Goal: Book appointment/travel/reservation

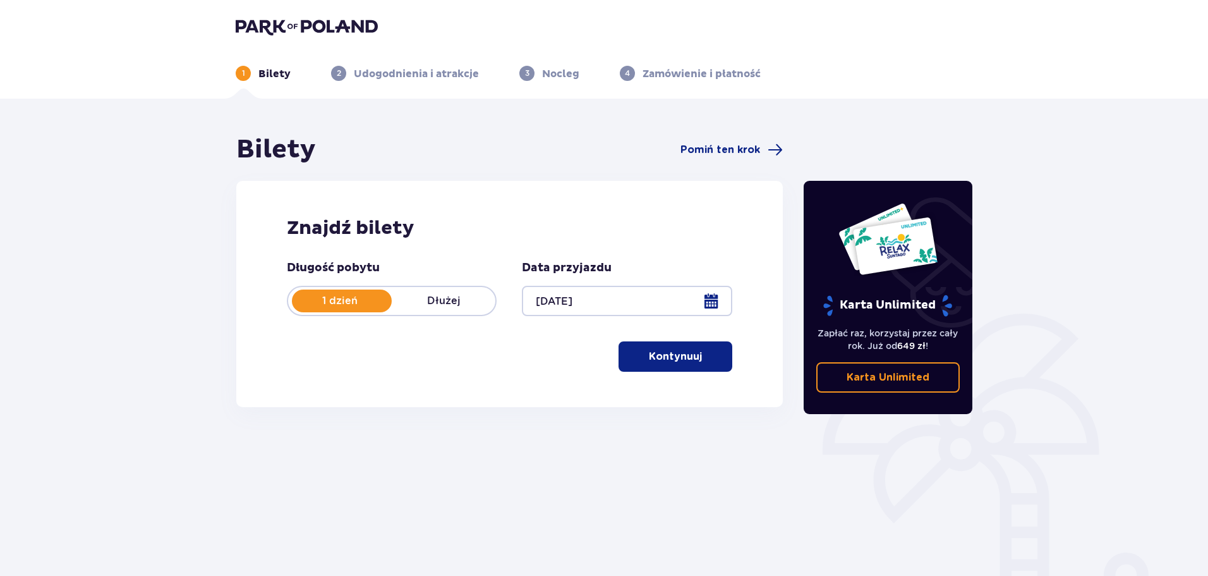
click at [711, 358] on button "Kontynuuj" at bounding box center [676, 356] width 114 height 30
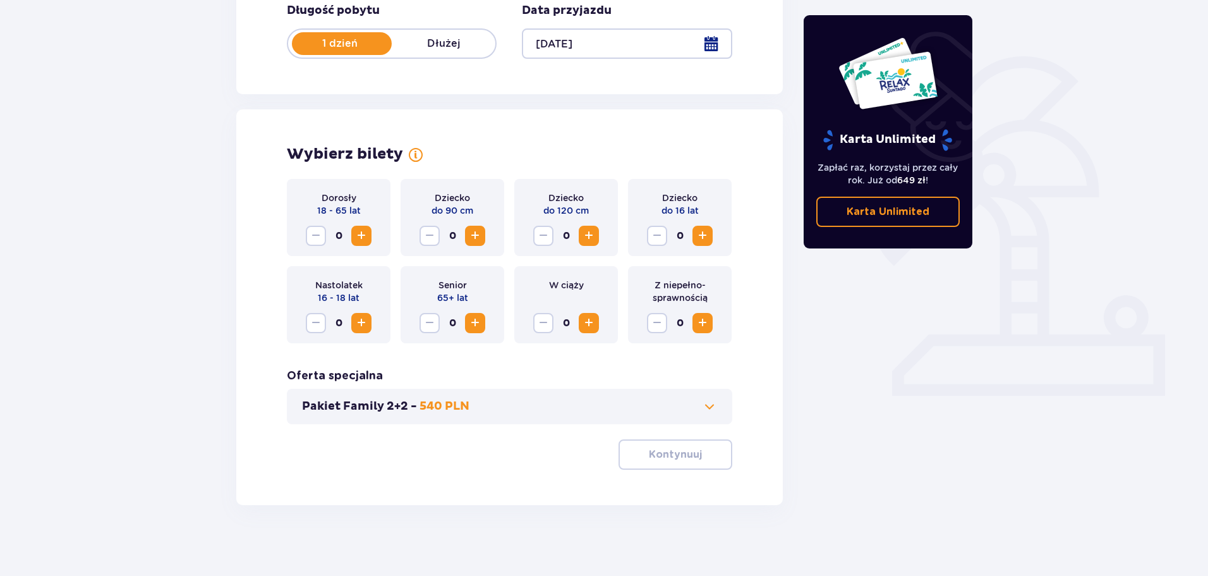
scroll to position [262, 0]
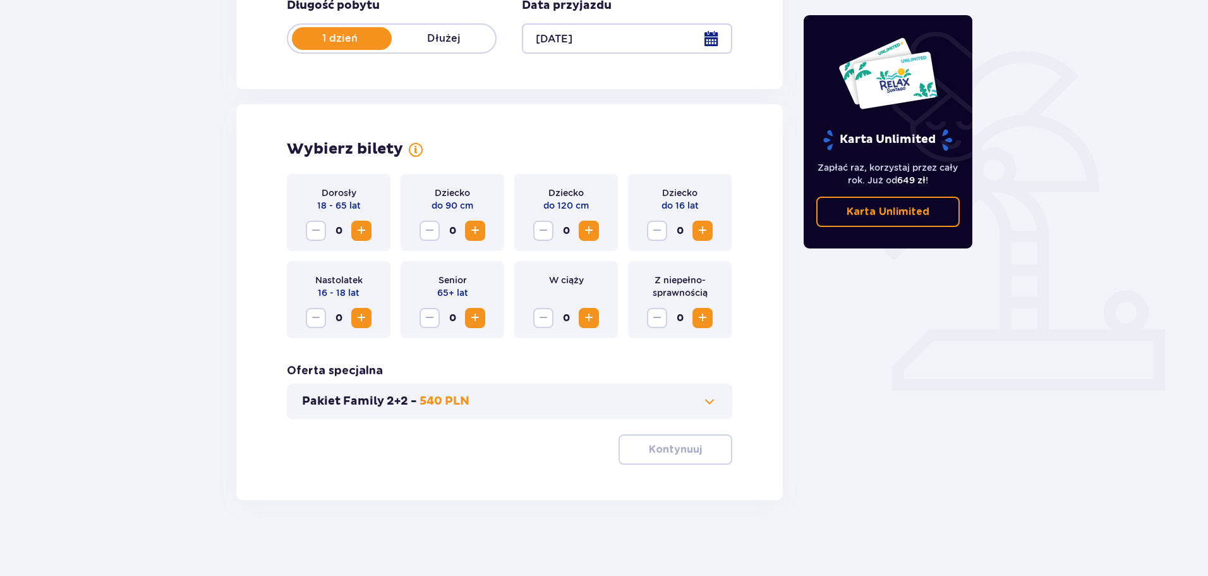
click at [363, 229] on span "Increase" at bounding box center [361, 230] width 15 height 15
click at [663, 445] on p "Kontynuuj" at bounding box center [675, 449] width 53 height 14
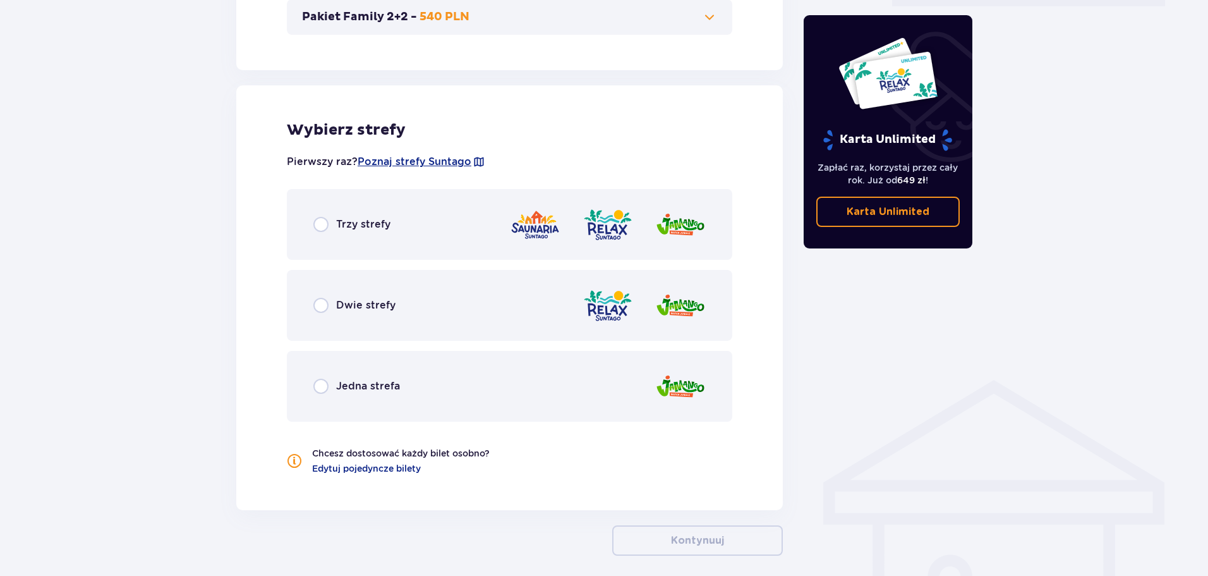
scroll to position [701, 0]
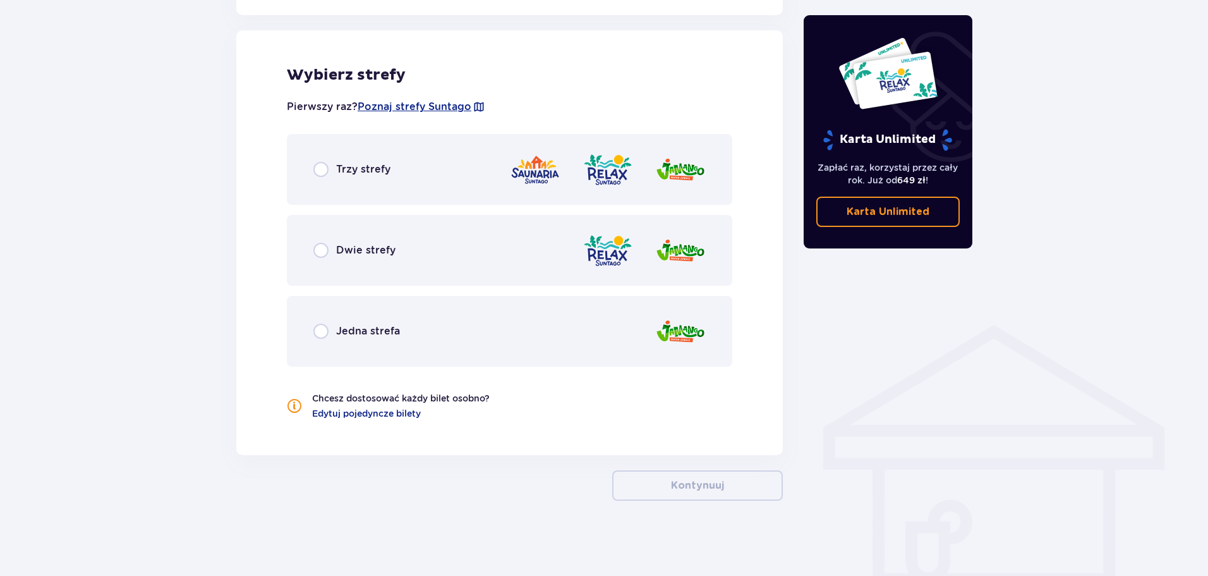
click at [346, 173] on p "Trzy strefy" at bounding box center [363, 169] width 54 height 14
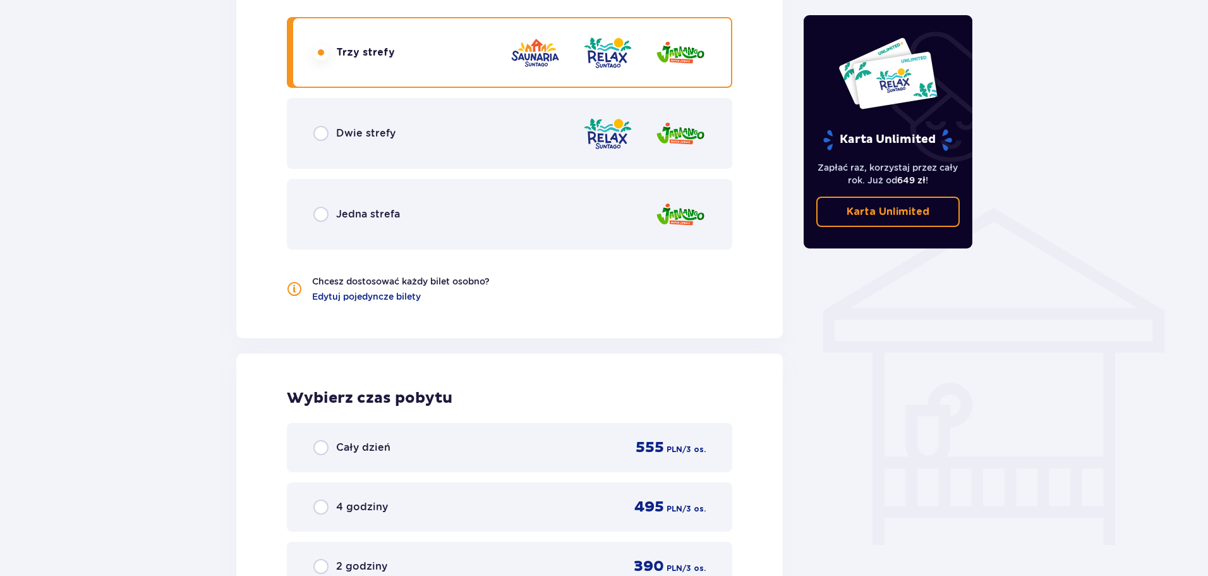
scroll to position [798, 0]
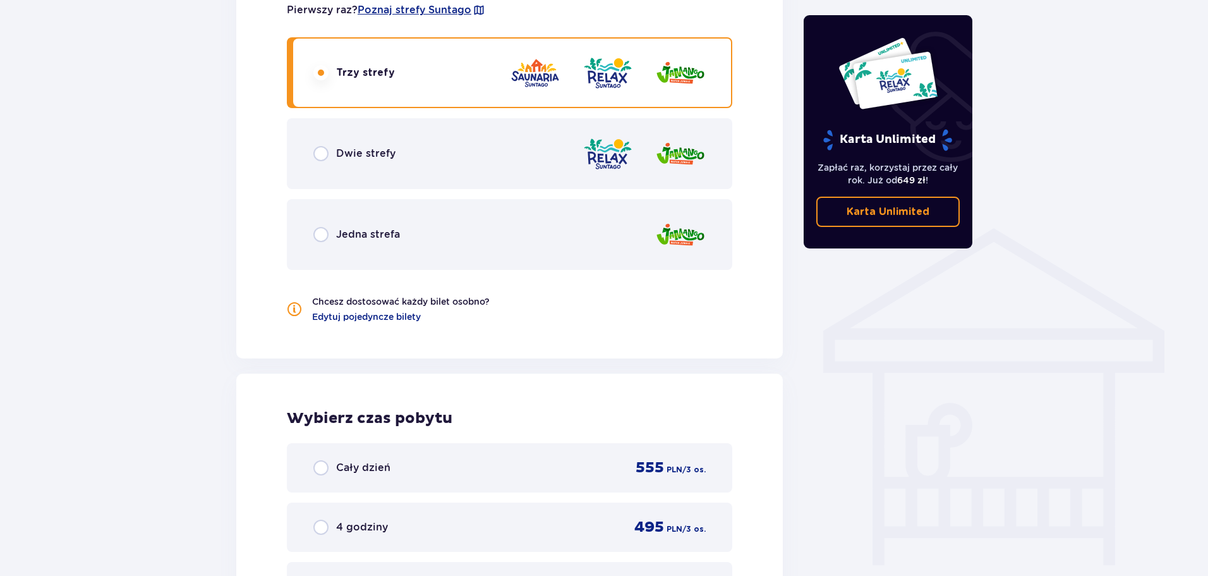
click at [373, 232] on p "Jedna strefa" at bounding box center [368, 234] width 64 height 14
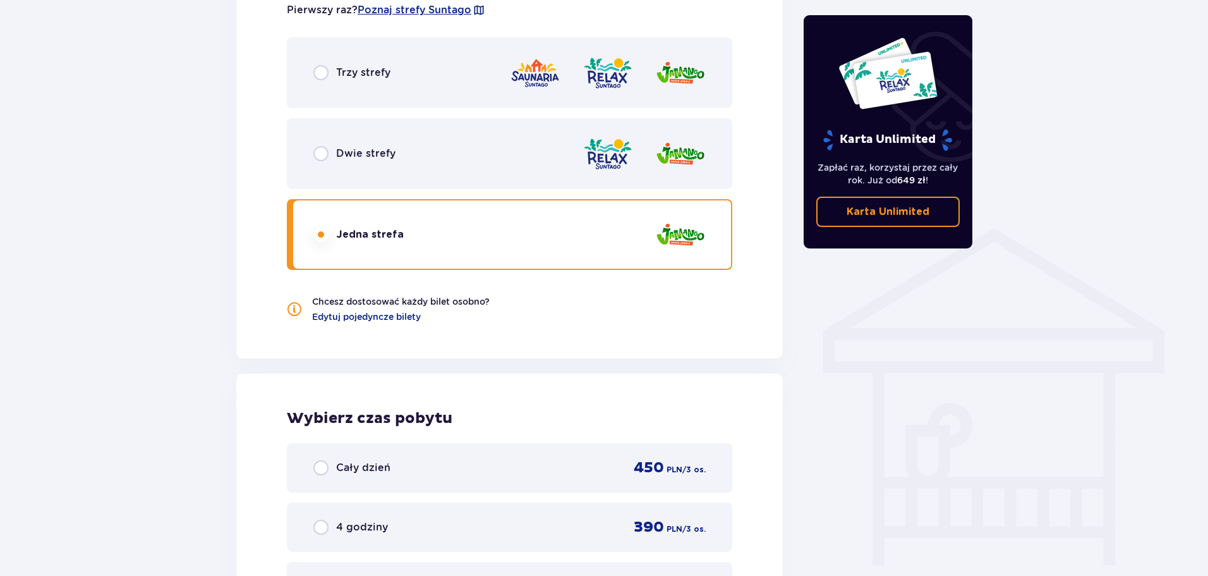
click at [507, 73] on div "Trzy strefy" at bounding box center [509, 72] width 445 height 71
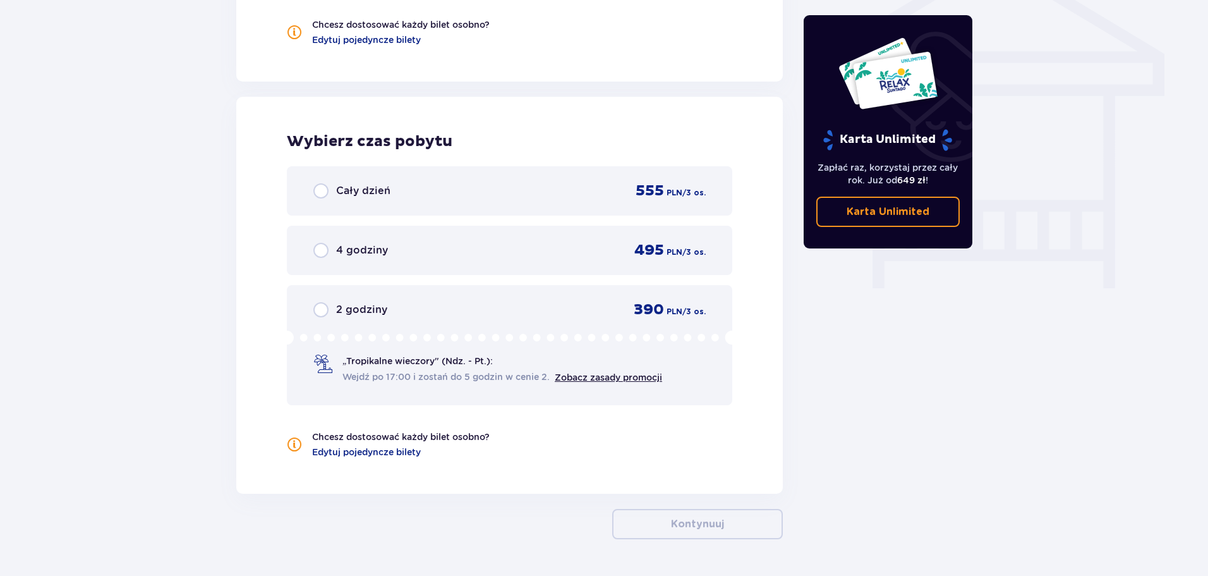
scroll to position [1114, 0]
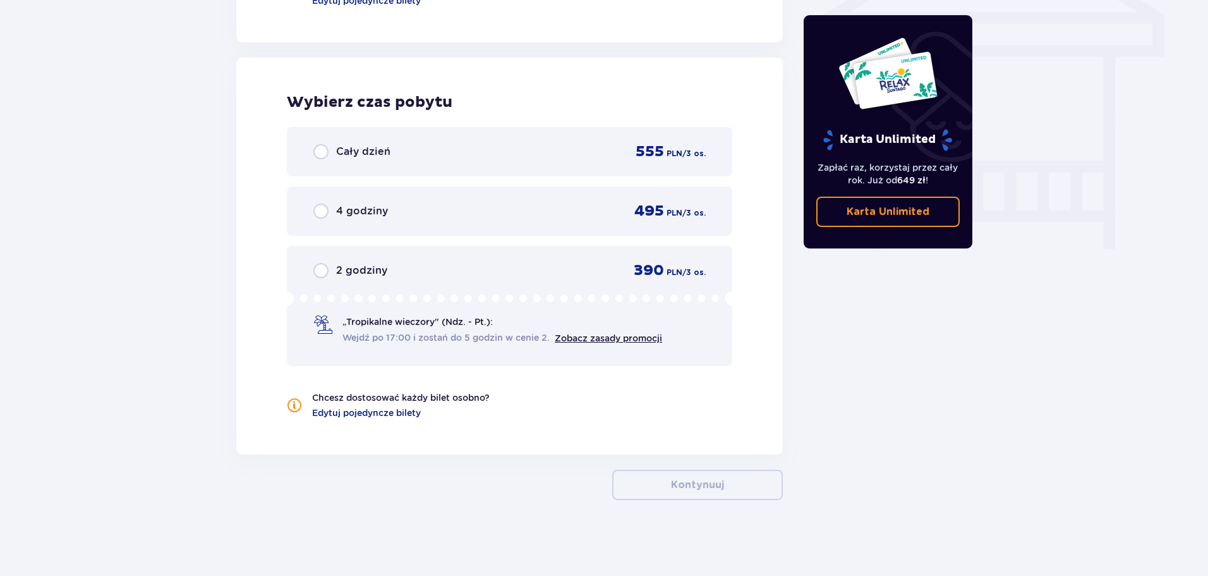
click at [508, 150] on div "Cały dzień 555 PLN / 3 os." at bounding box center [509, 151] width 392 height 19
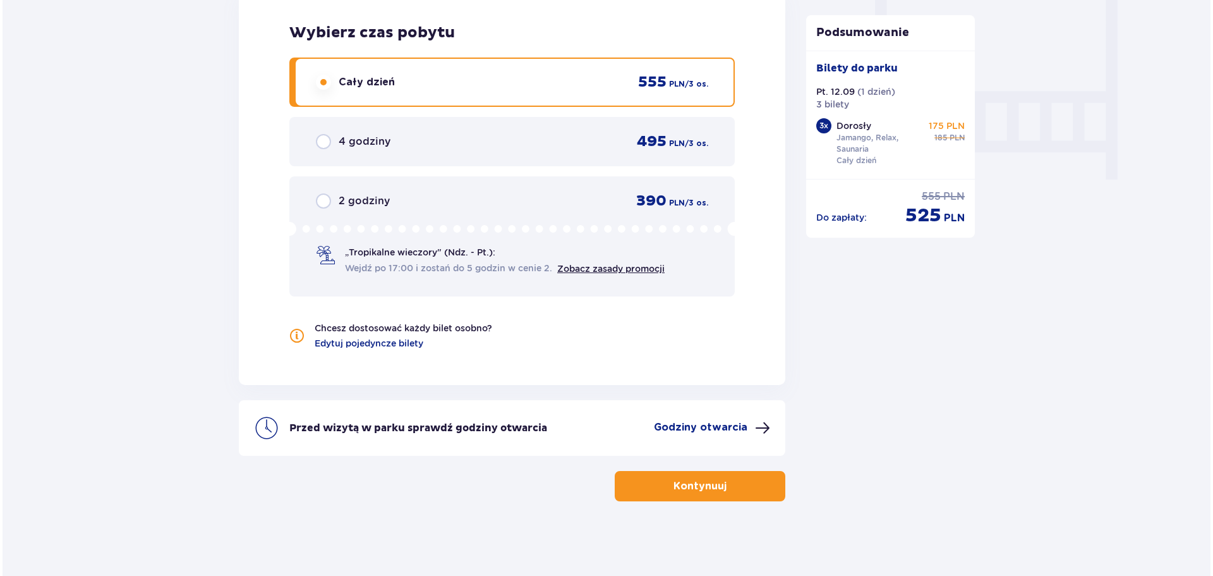
scroll to position [1185, 0]
click at [684, 421] on p "Godziny otwarcia" at bounding box center [698, 426] width 94 height 14
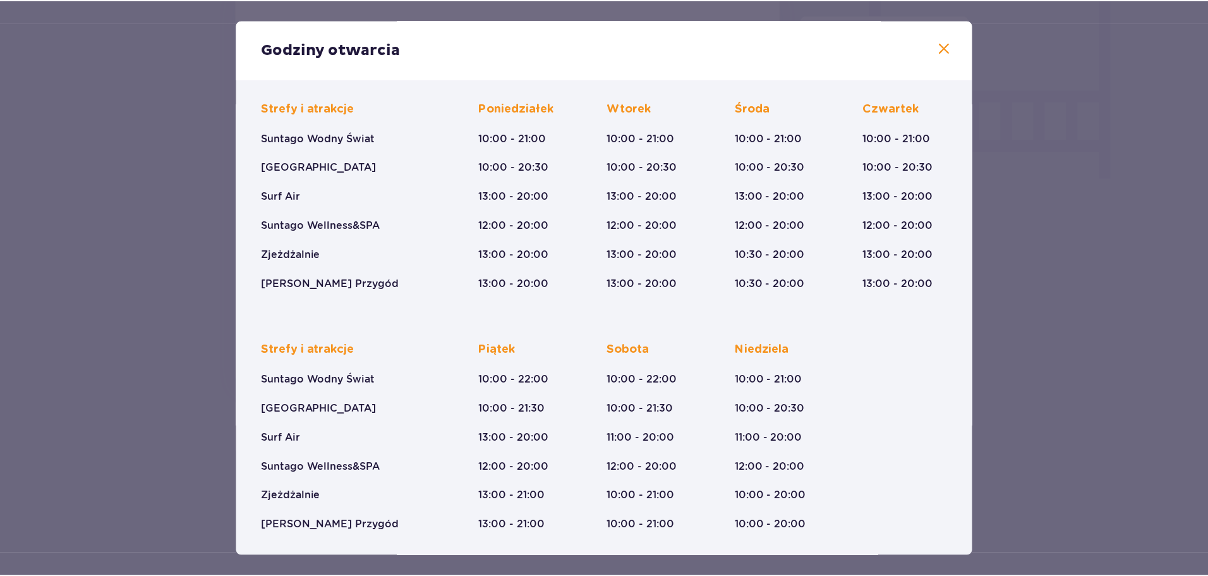
scroll to position [80, 0]
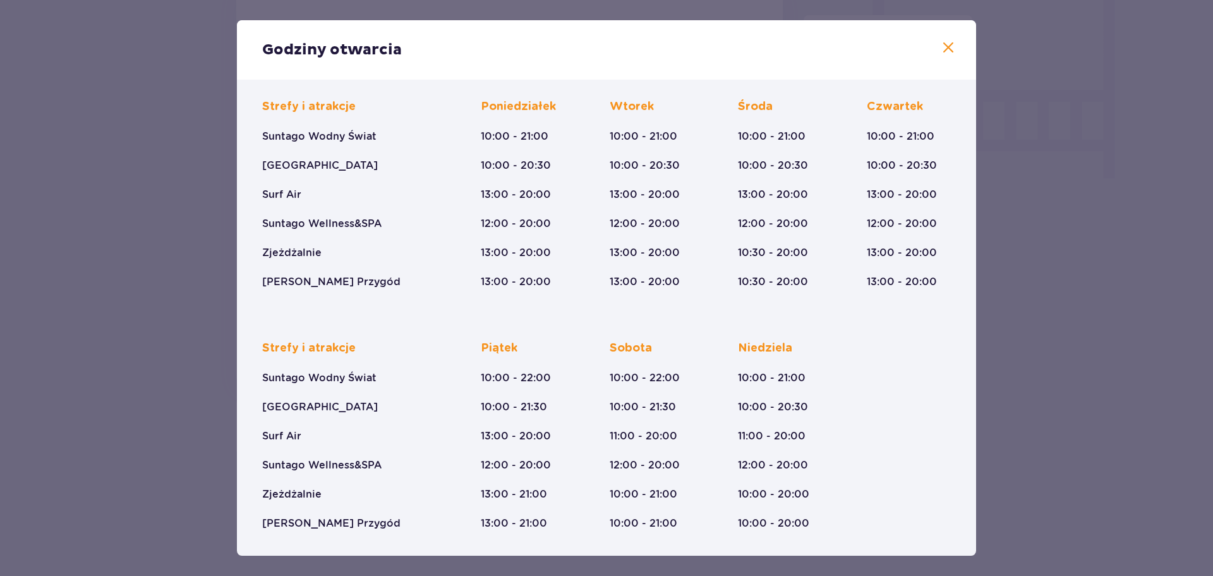
click at [947, 42] on span at bounding box center [948, 47] width 15 height 15
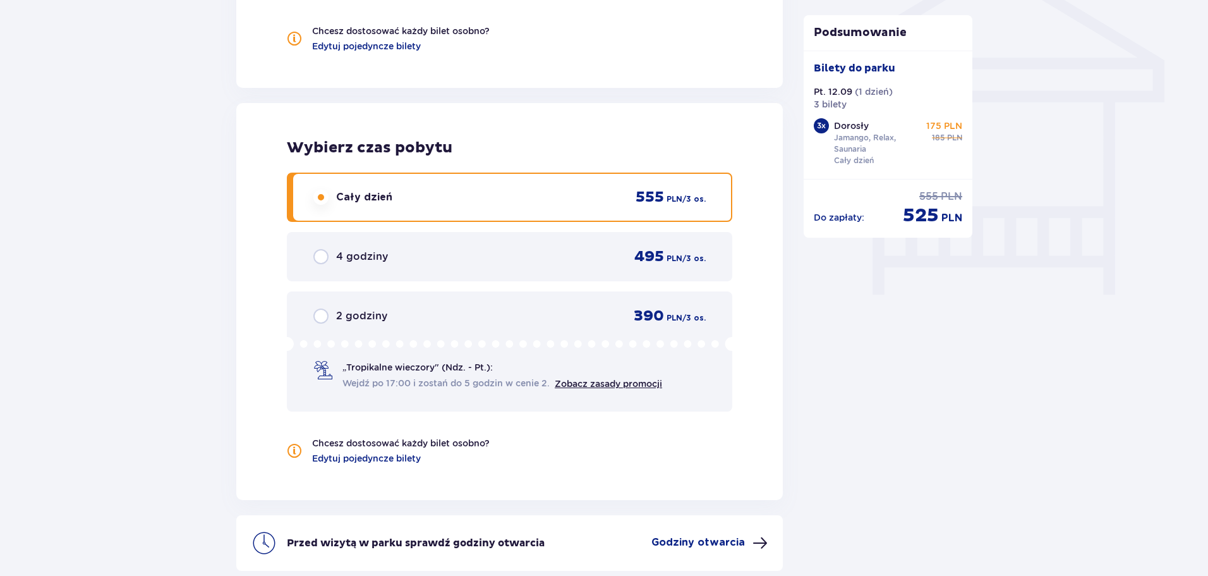
scroll to position [806, 0]
